Goal: Check status: Check status

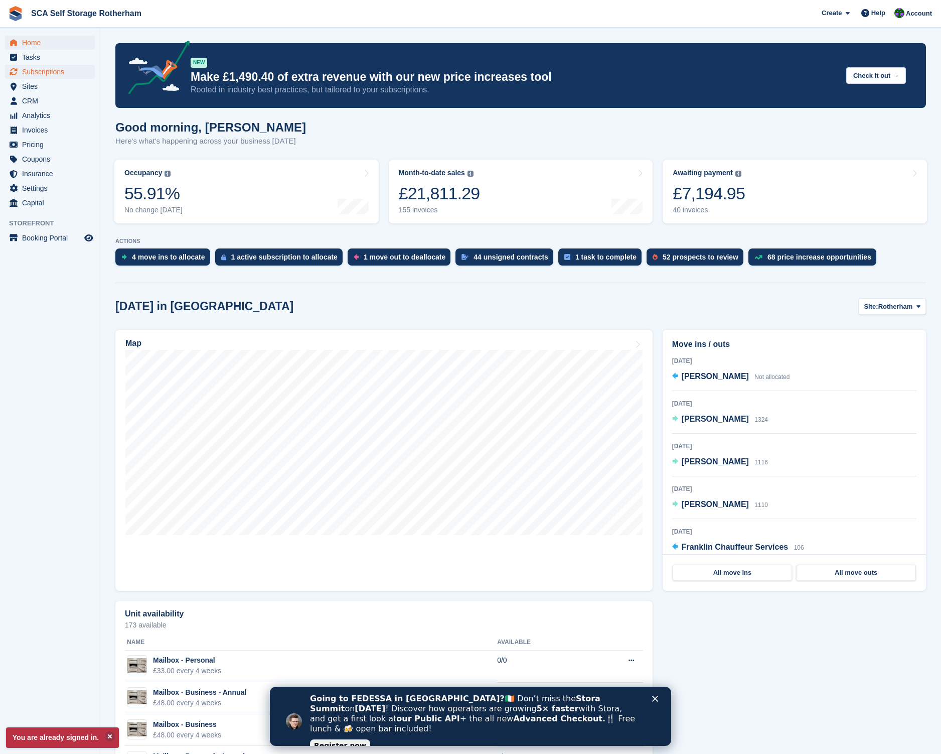
click at [47, 72] on span "Subscriptions" at bounding box center [52, 72] width 60 height 14
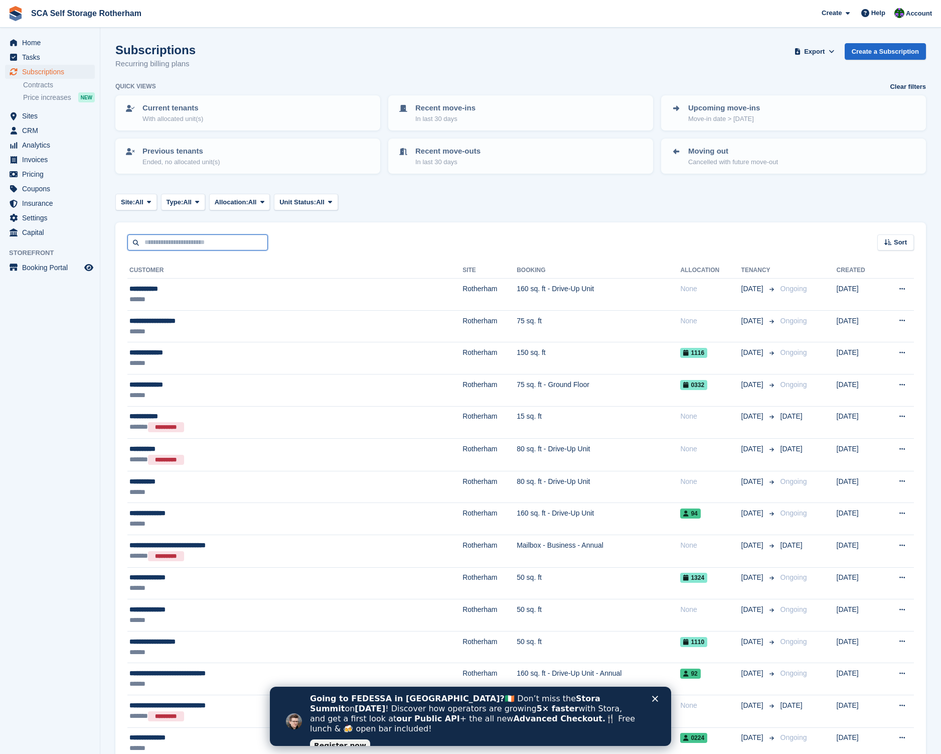
click at [202, 237] on input "text" at bounding box center [197, 242] width 141 height 17
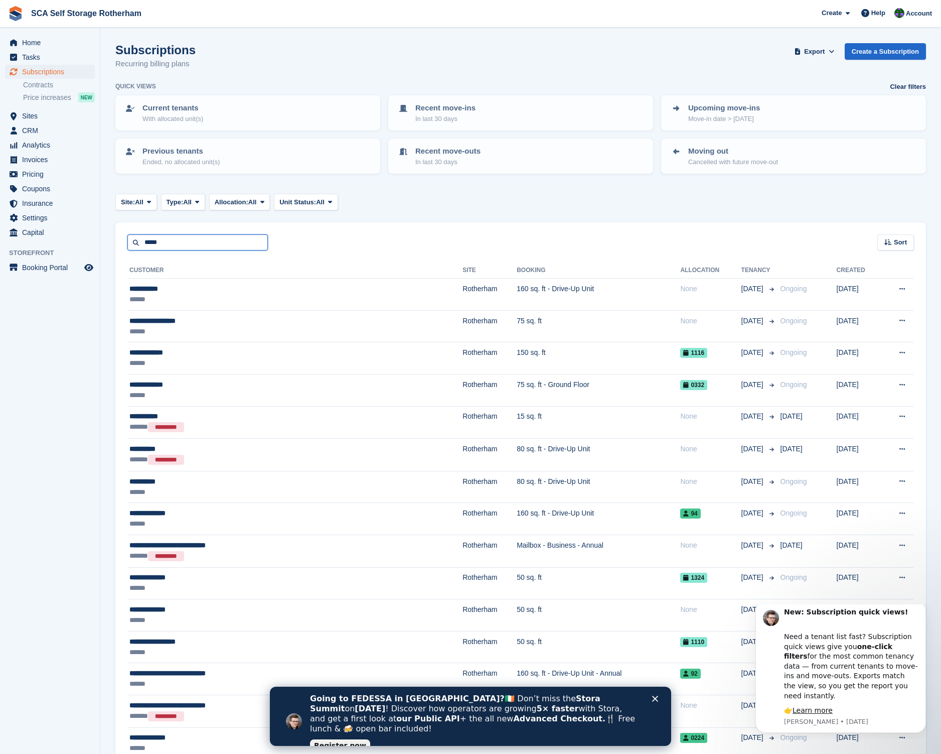
type input "*****"
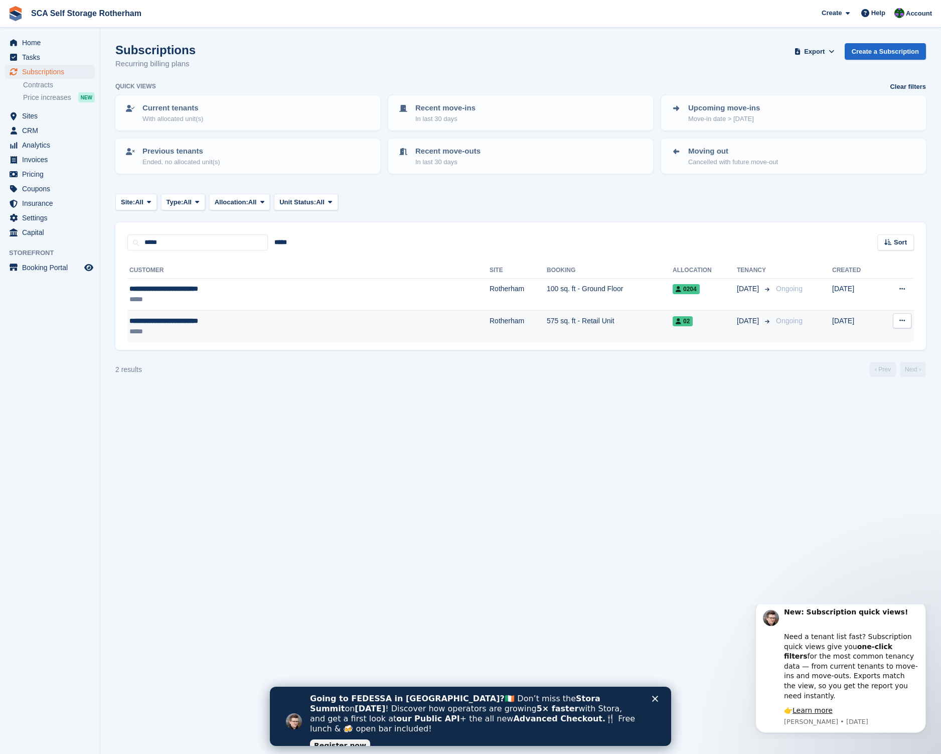
click at [239, 316] on div "**********" at bounding box center [238, 321] width 218 height 11
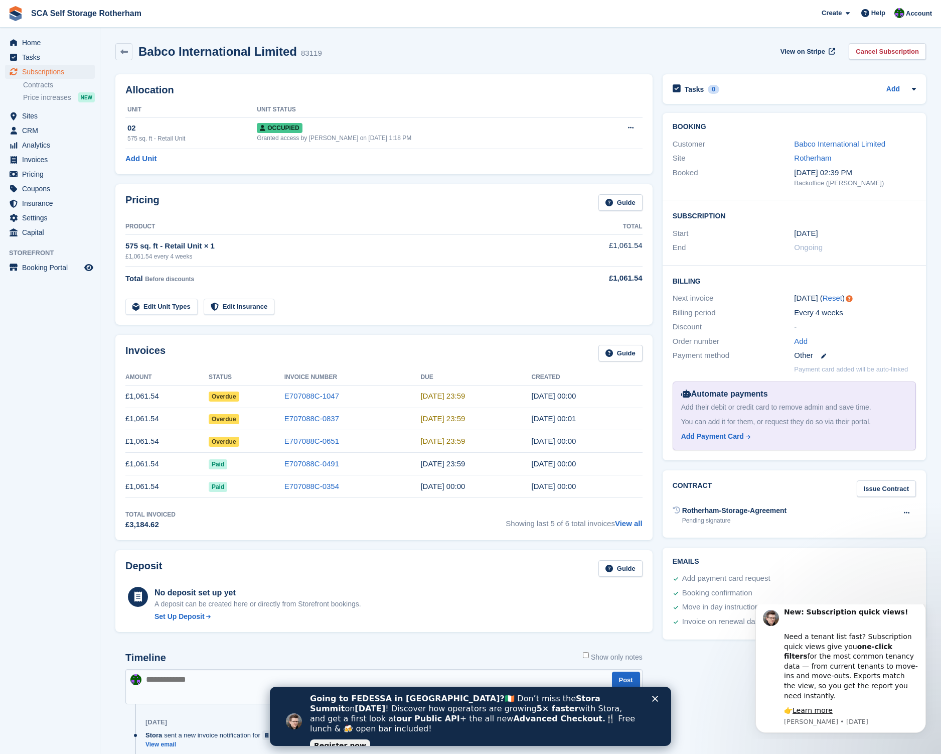
scroll to position [15, 0]
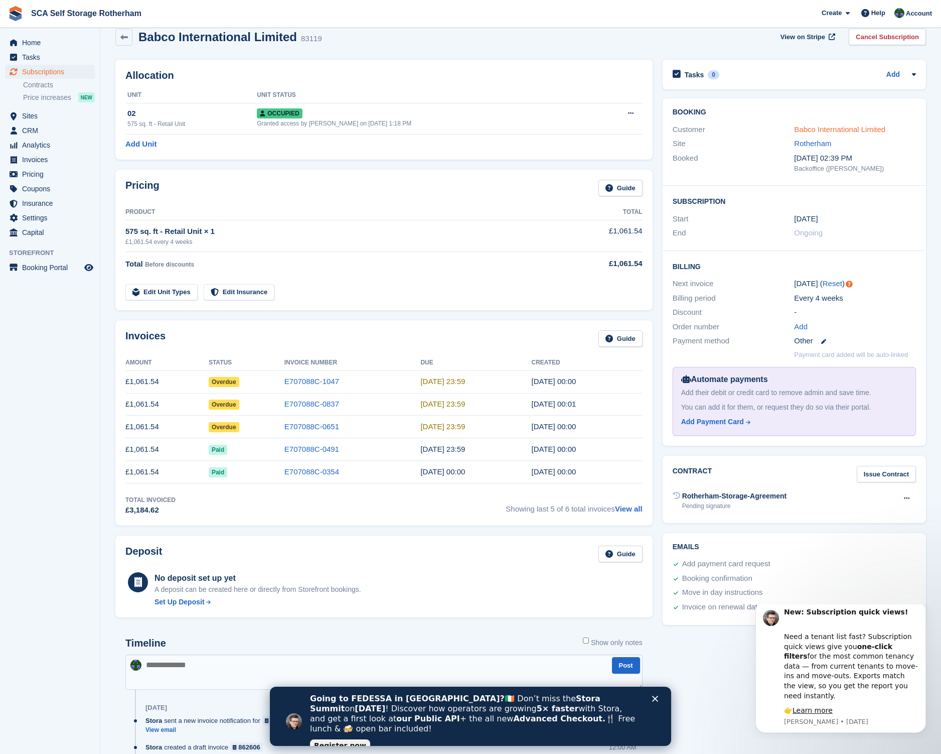
click at [831, 133] on link "Babco International Limited" at bounding box center [839, 129] width 91 height 9
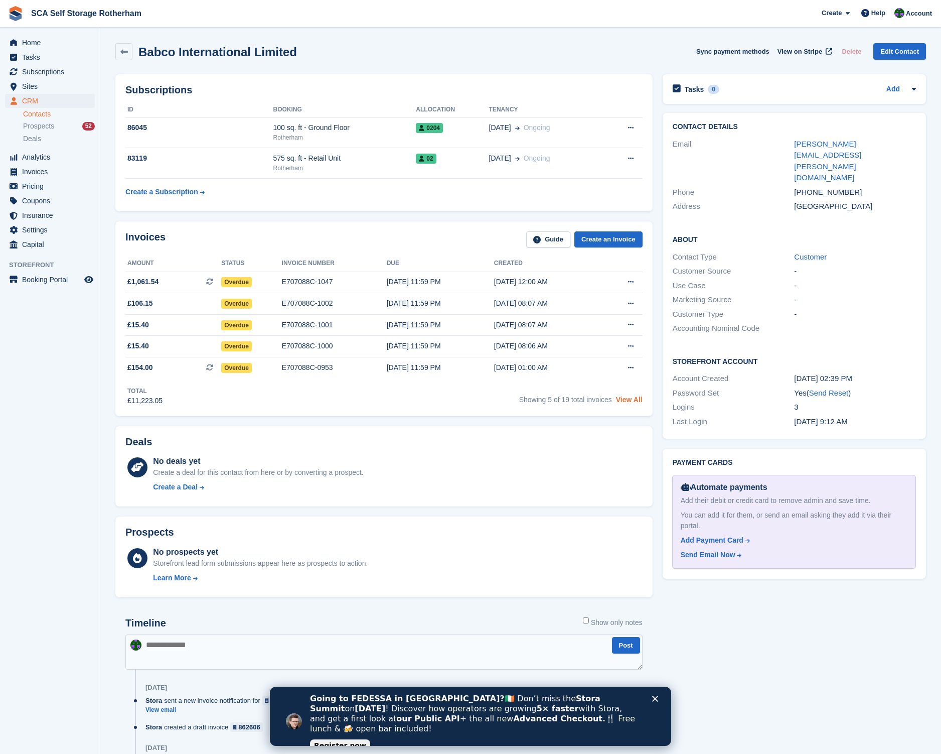
click at [639, 403] on link "View All" at bounding box center [629, 399] width 27 height 8
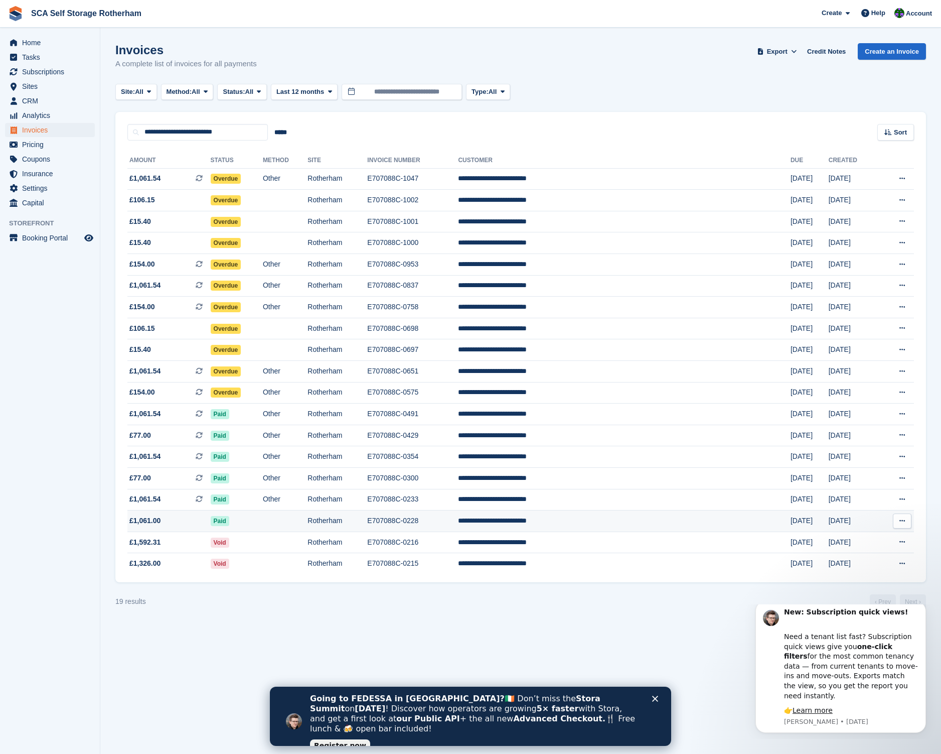
click at [367, 528] on td "Rotherham" at bounding box center [338, 521] width 60 height 22
click at [34, 45] on span "Home" at bounding box center [52, 43] width 60 height 14
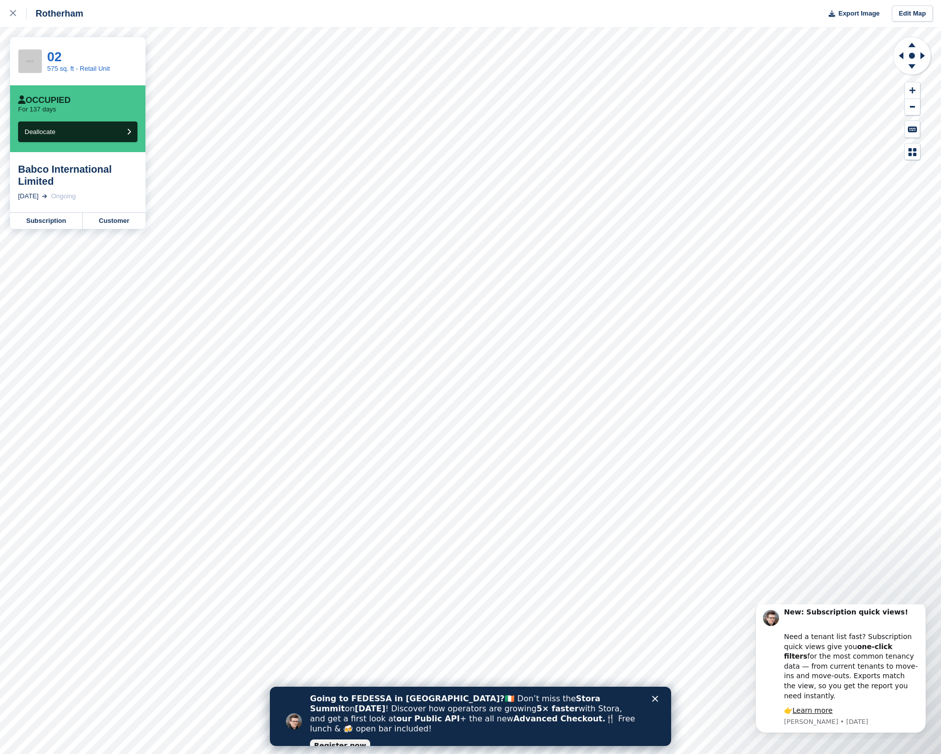
click at [65, 154] on div "Babco International Limited [DATE] Ongoing" at bounding box center [77, 182] width 135 height 60
click at [60, 172] on div "Babco International Limited" at bounding box center [77, 175] width 119 height 24
click at [68, 218] on link "Subscription" at bounding box center [46, 221] width 73 height 16
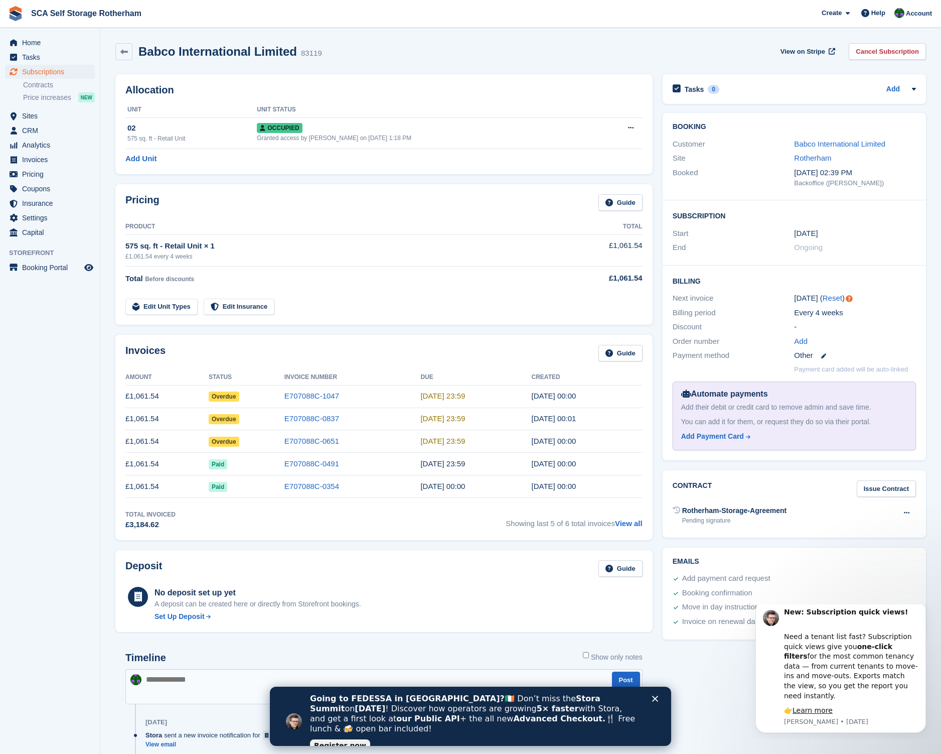
scroll to position [2, 0]
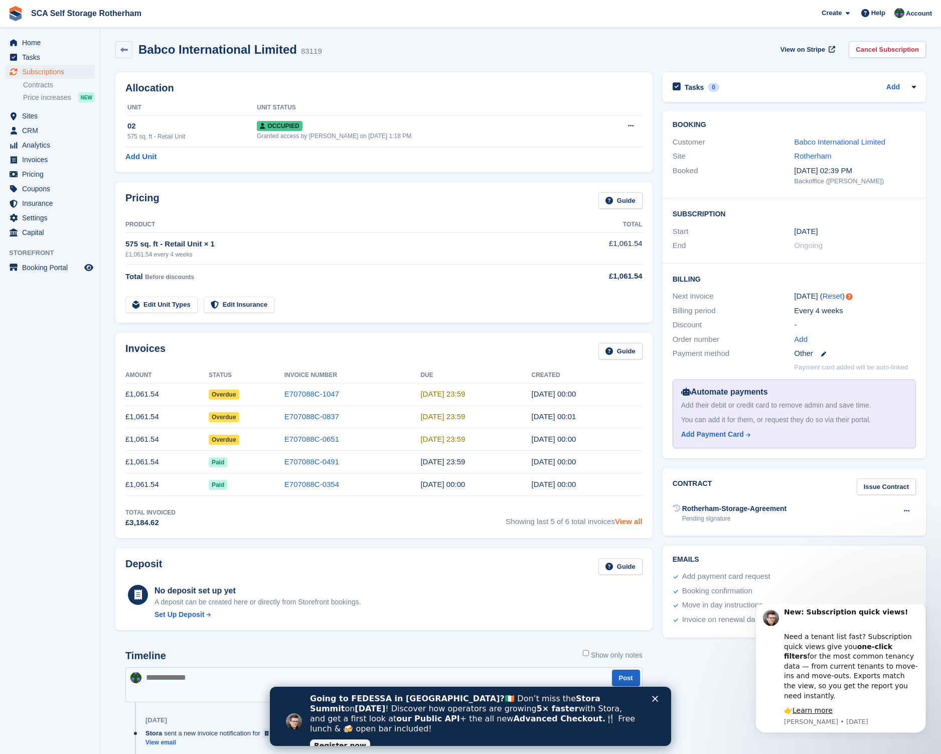
click at [636, 523] on link "View all" at bounding box center [629, 521] width 28 height 9
